Goal: Task Accomplishment & Management: Use online tool/utility

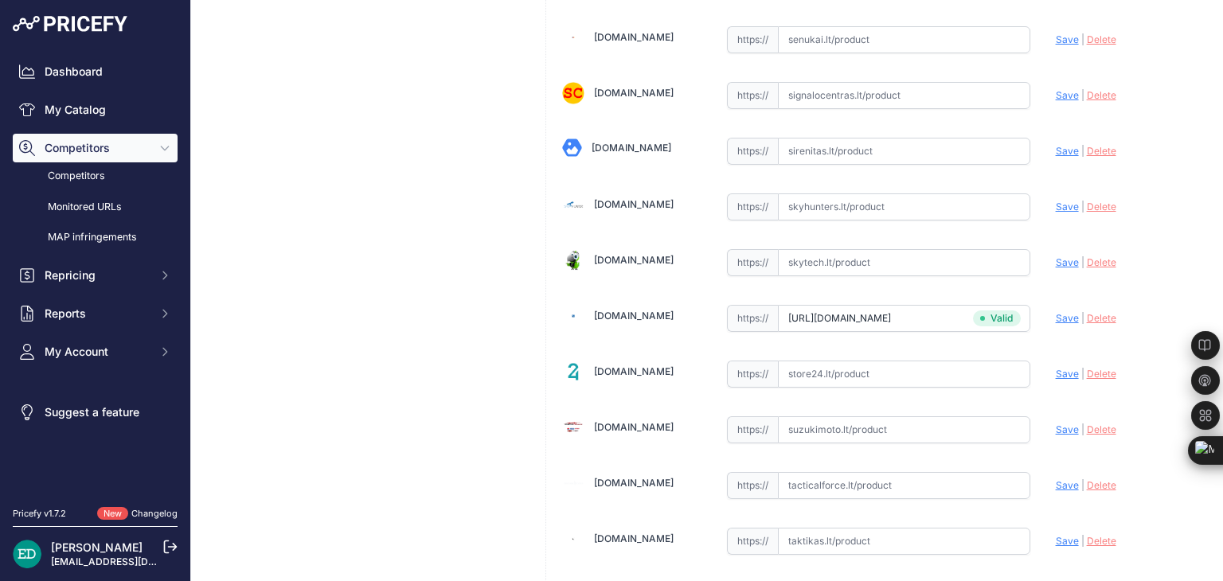
scroll to position [5303, 0]
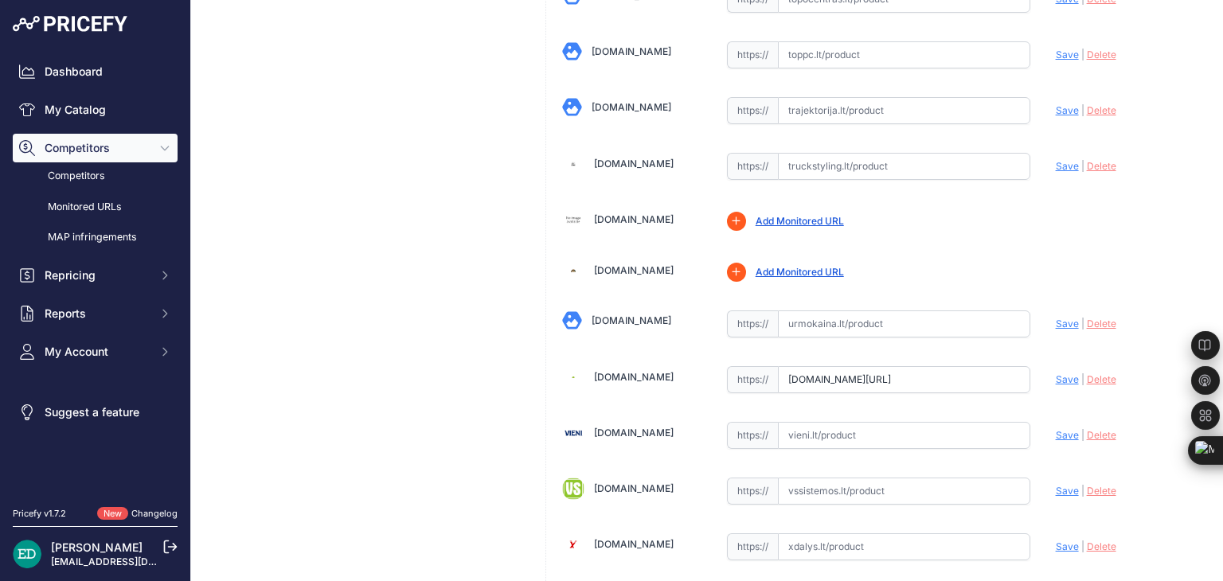
click at [833, 310] on input "text" at bounding box center [904, 323] width 252 height 27
paste input "https://urmokaina.lt/reolink-stebejimo-kameros/355936-beviele-ip-stebejimo-kame…"
click at [1057, 318] on span "Save" at bounding box center [1066, 324] width 23 height 12
type input "https://urmokaina.lt/reolink-stebejimo-kameros/355936-beviele-ip-stebejimo-kame…"
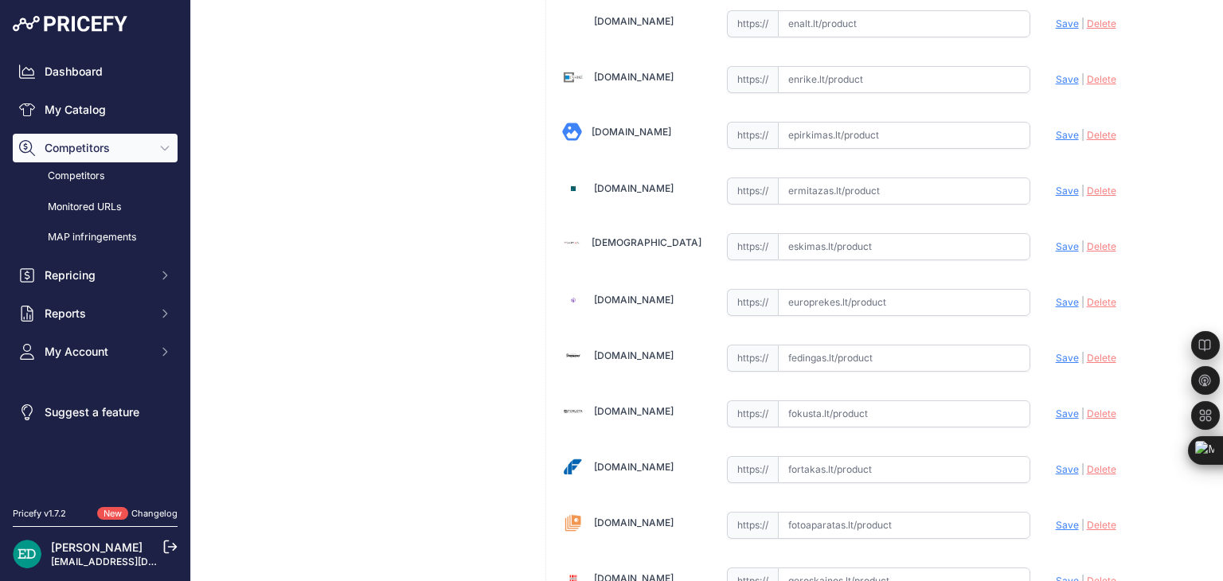
scroll to position [3706, 0]
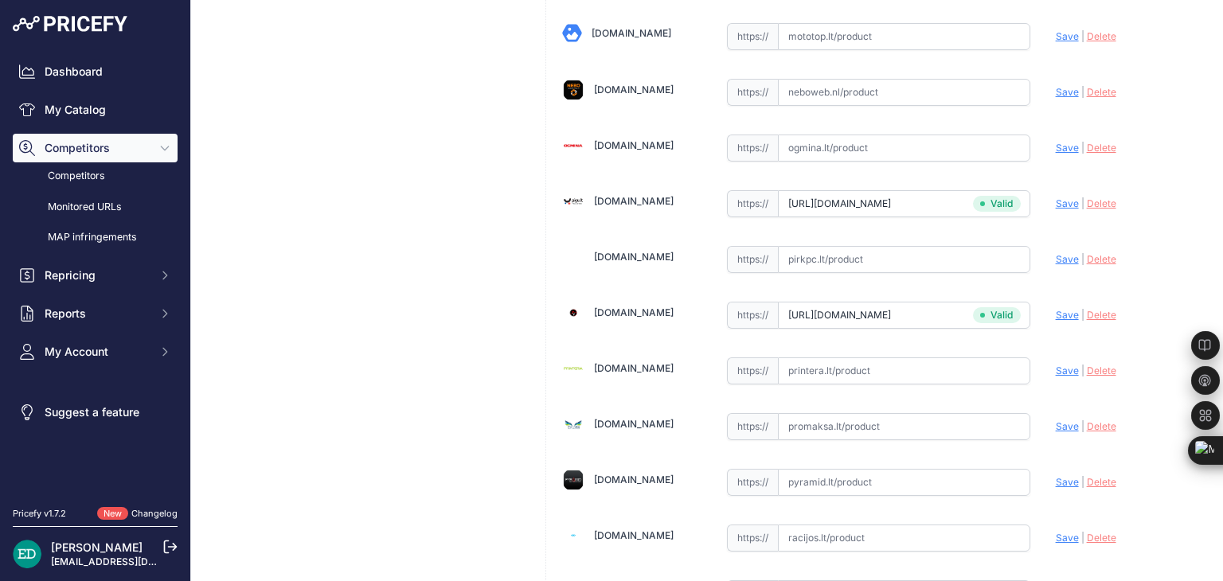
click at [1062, 309] on span "Save" at bounding box center [1066, 315] width 23 height 12
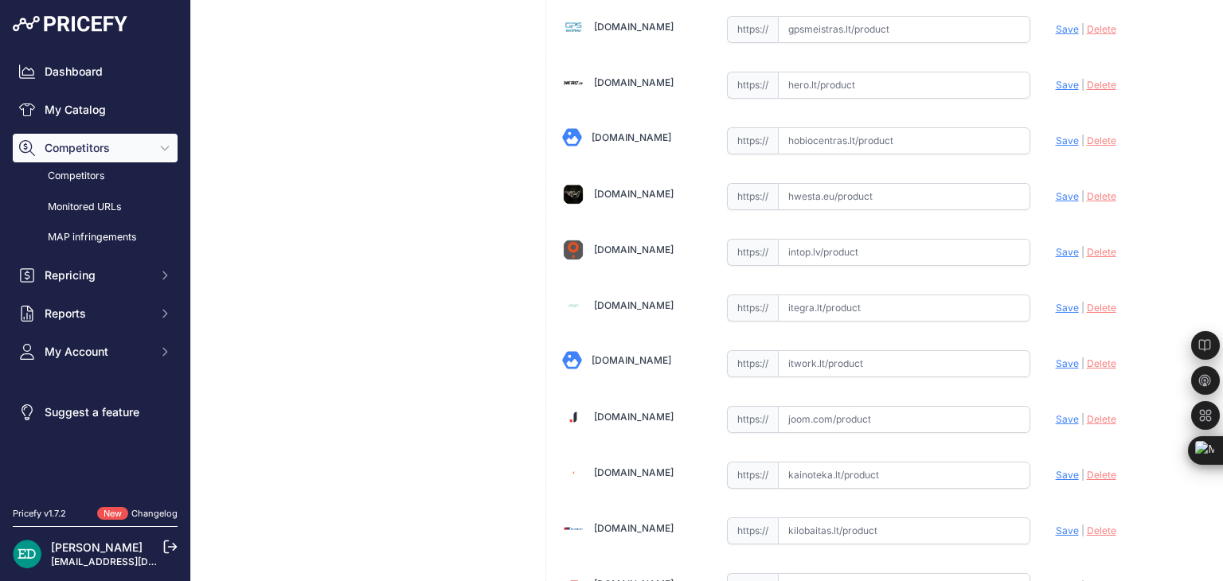
click at [866, 297] on input "text" at bounding box center [904, 308] width 252 height 27
paste input "https://www.itegra.lt/reolink-wifi-belaide-kraunama-vaizdo-kamera-argus-3-ultra…"
click at [1057, 302] on span "Save" at bounding box center [1066, 308] width 23 height 12
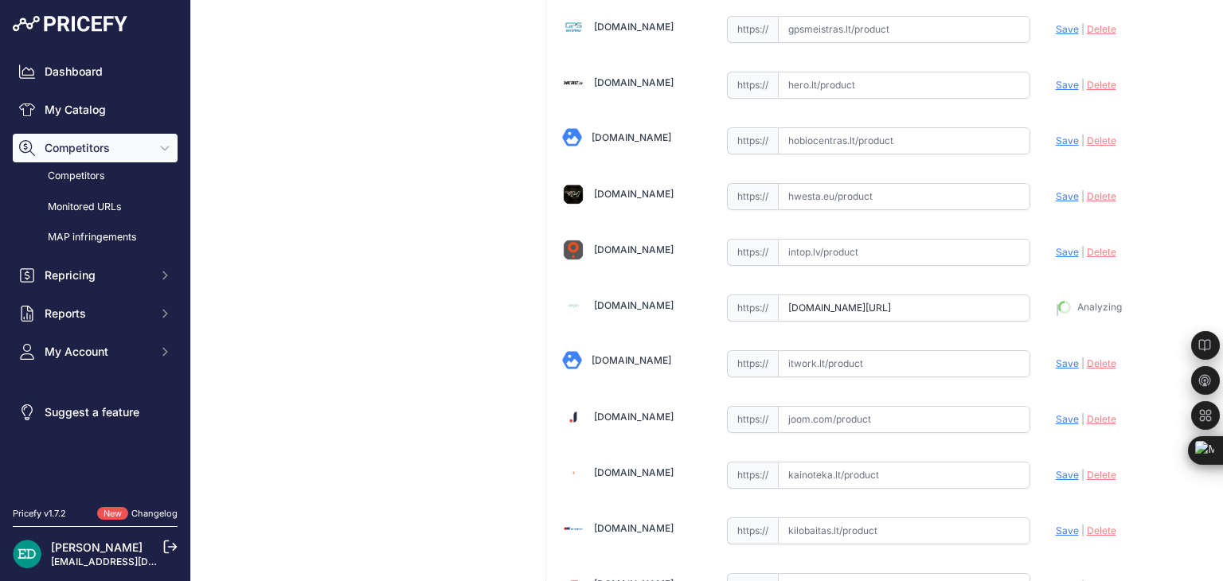
type input "https://www.itegra.lt/reolink-wifi-belaide-kraunama-vaizdo-kamera-argus-3-ultra…"
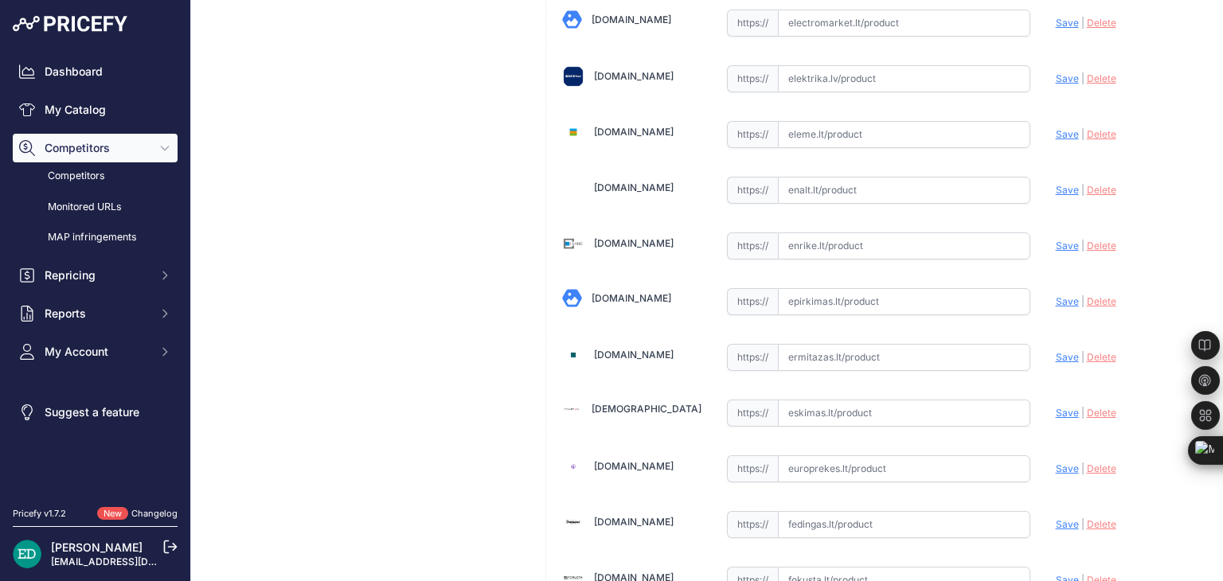
click at [818, 300] on input "text" at bounding box center [904, 301] width 252 height 27
paste input "https://epirkimas.lt/lauko-stebejimo-kameros/737191-reolink-argus-3-pro-4mp-2w-…"
click at [1055, 295] on span "Save" at bounding box center [1066, 301] width 23 height 12
type input "https://epirkimas.lt/lauko-stebejimo-kameros/737191-reolink-argus-3-pro-4mp-2w-…"
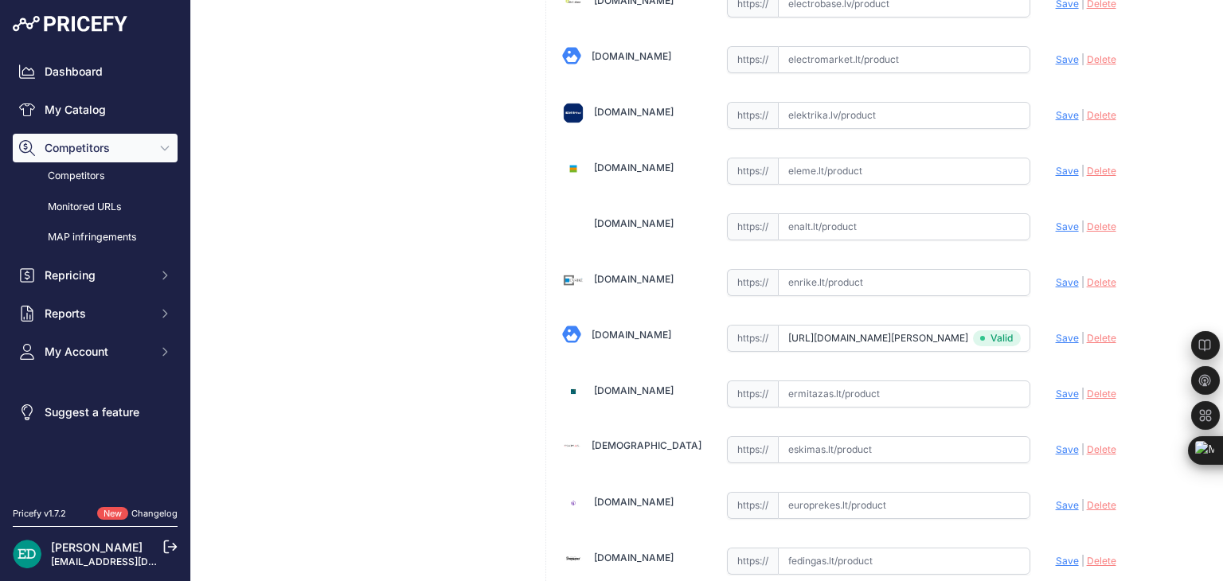
scroll to position [1309, 0]
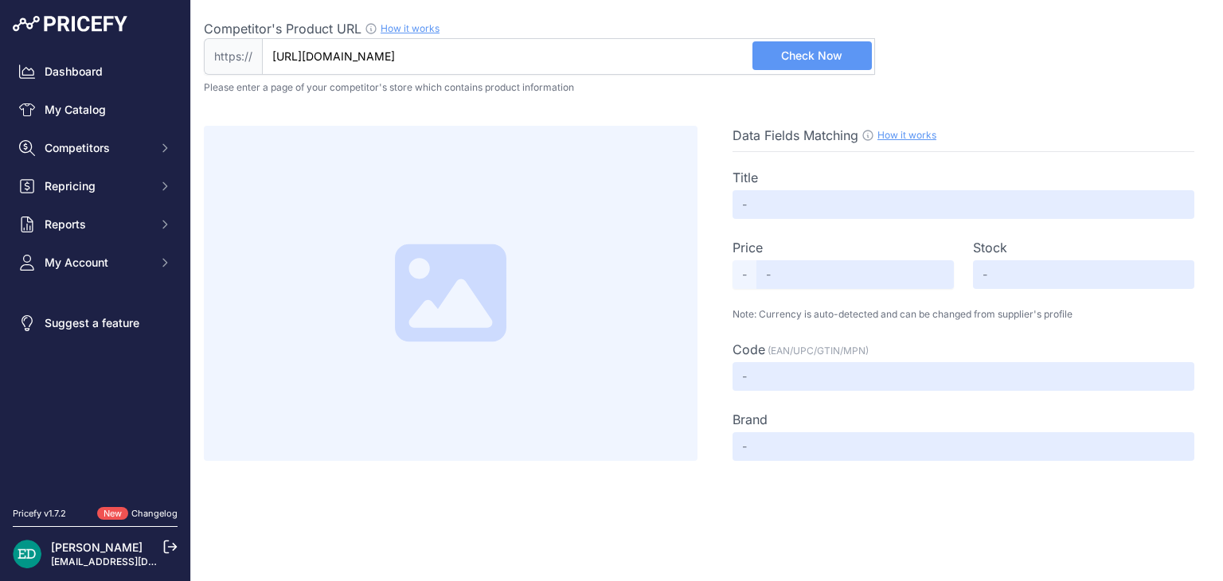
scroll to position [0, 121]
type input "[DOMAIN_NAME][URL]"
click at [793, 64] on button "Check Now" at bounding box center [811, 55] width 119 height 29
type input "[DOMAIN_NAME][URL]"
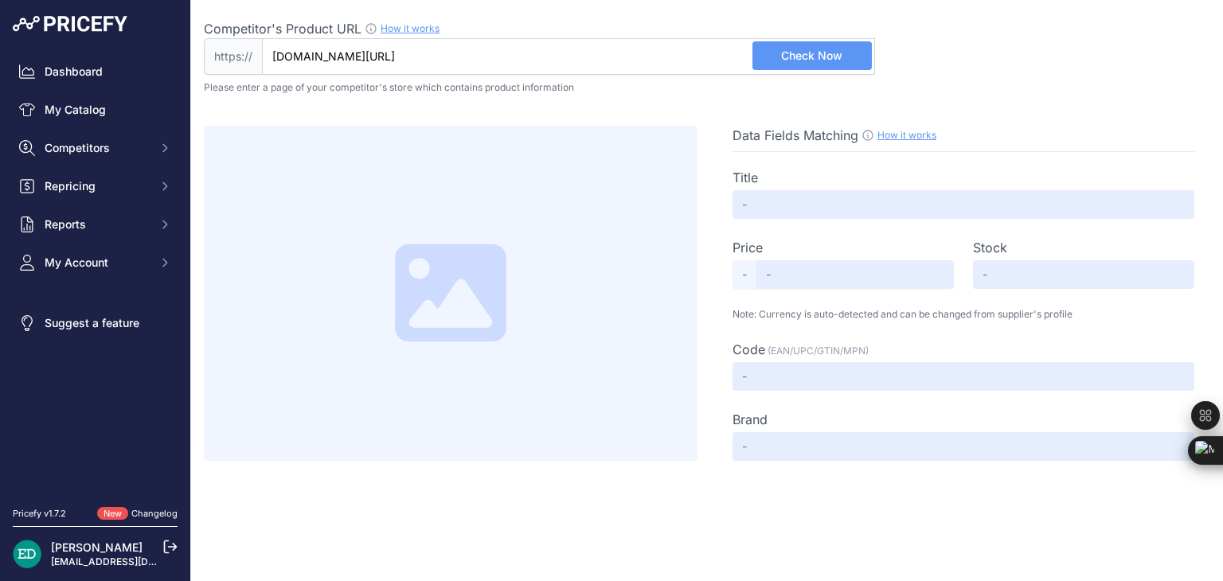
click at [804, 69] on button "Check Now" at bounding box center [811, 55] width 119 height 29
